Goal: Task Accomplishment & Management: Complete application form

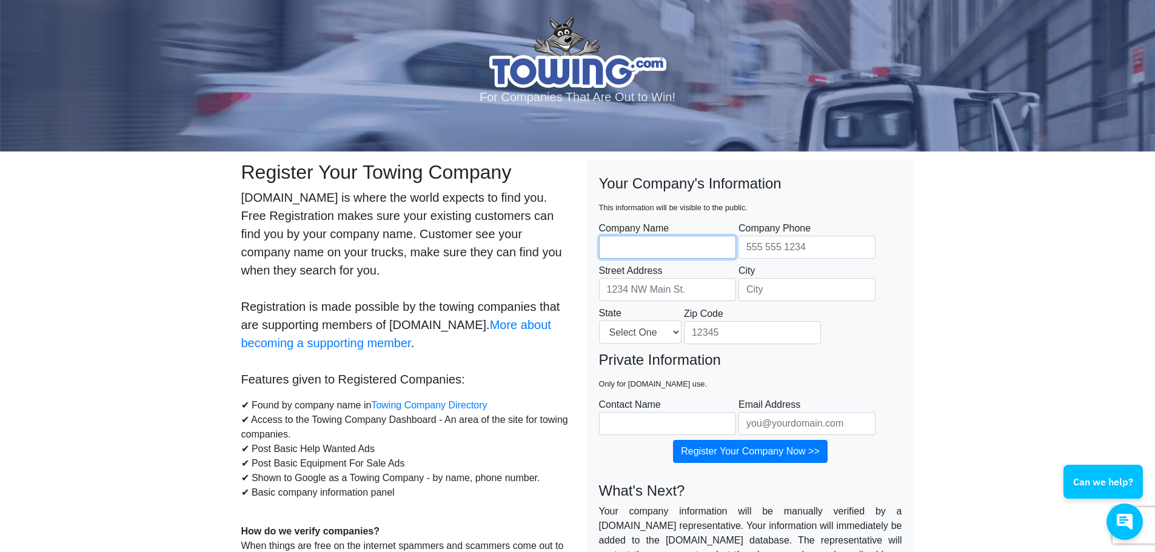
click at [674, 248] on input "Company Name" at bounding box center [667, 247] width 137 height 23
type input "McComb Diesel, INc"
type input "6017835700"
type input "1120 N Clark Ave"
type input "Magnolia"
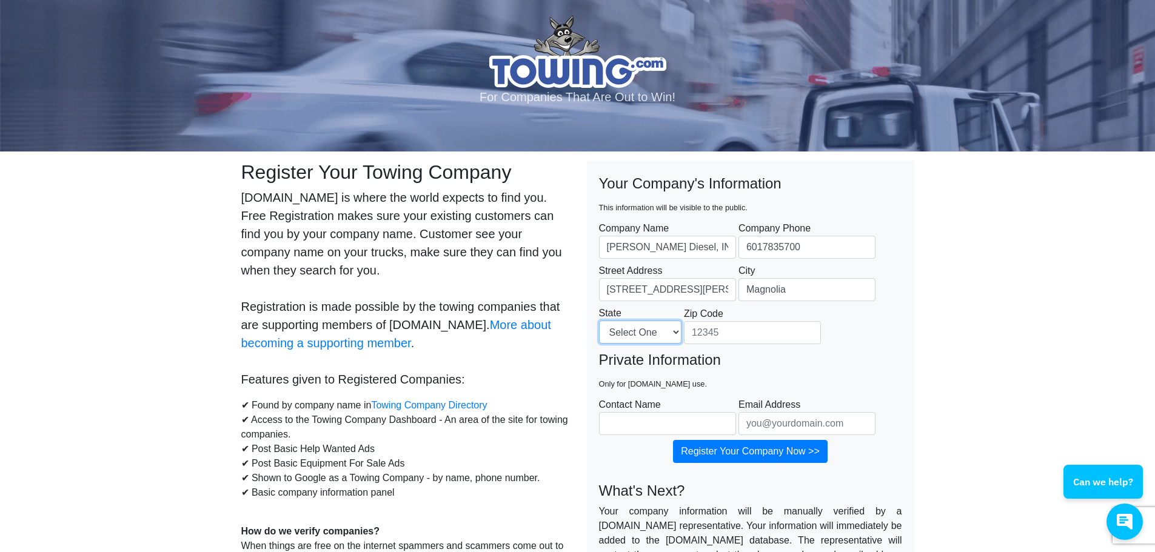
select select "MS"
type input "39652"
type input "Katrina Reeves"
type input "katrina@mccombdiesel.com"
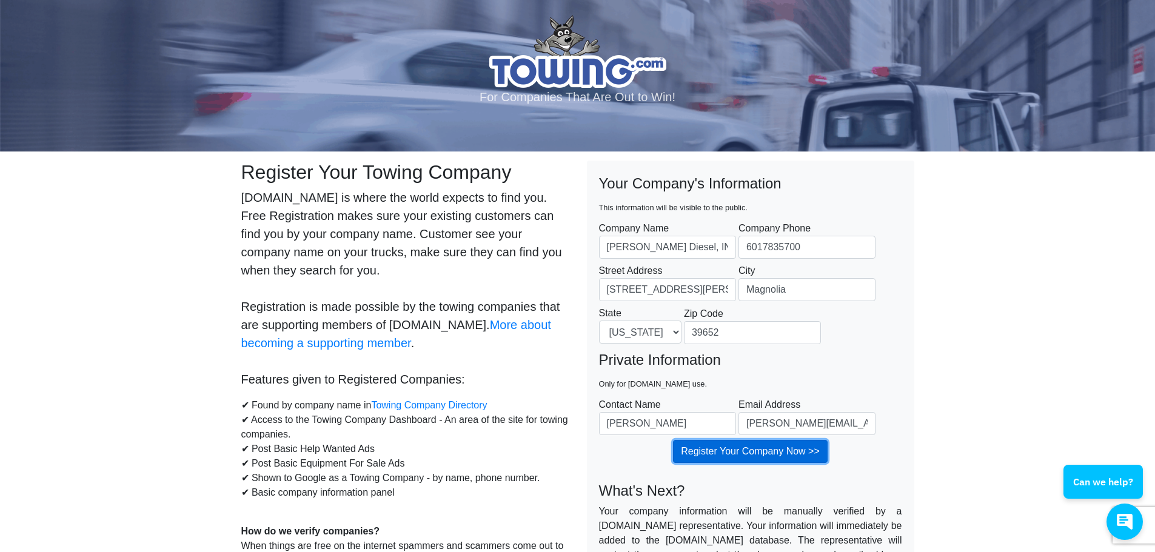
click at [725, 450] on input "Register Your Company Now >>" at bounding box center [750, 451] width 155 height 23
